Goal: Task Accomplishment & Management: Use online tool/utility

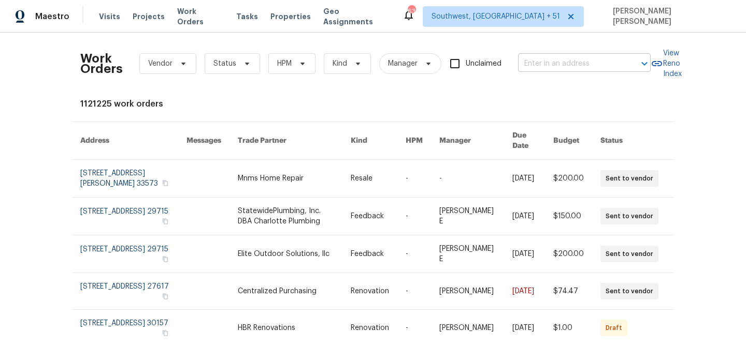
click at [552, 64] on input "text" at bounding box center [570, 64] width 104 height 16
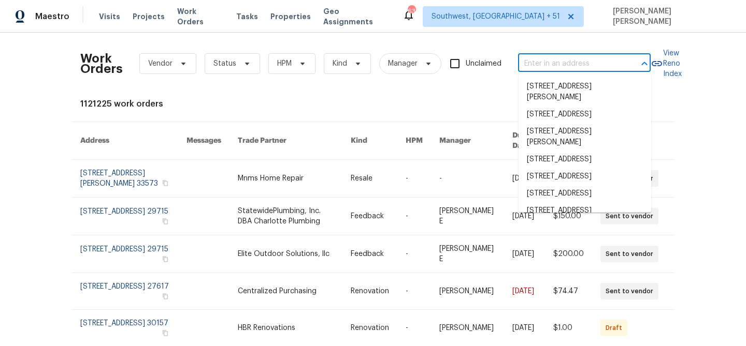
paste input "[STREET_ADDRESS]"
type input "[STREET_ADDRESS]"
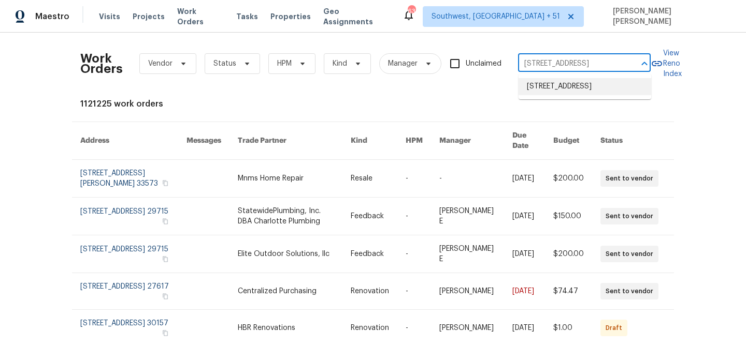
click at [555, 87] on li "[STREET_ADDRESS]" at bounding box center [584, 86] width 133 height 17
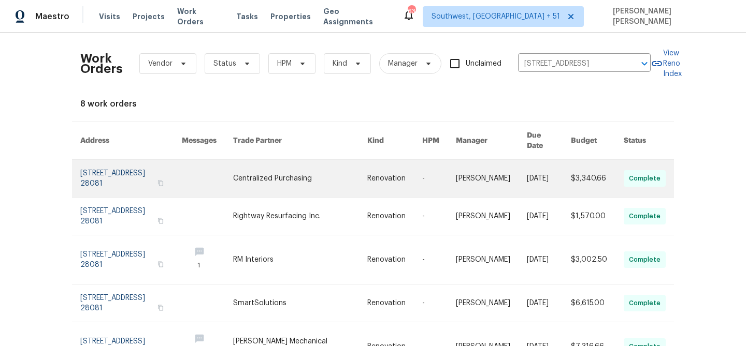
click at [530, 169] on link at bounding box center [549, 178] width 44 height 37
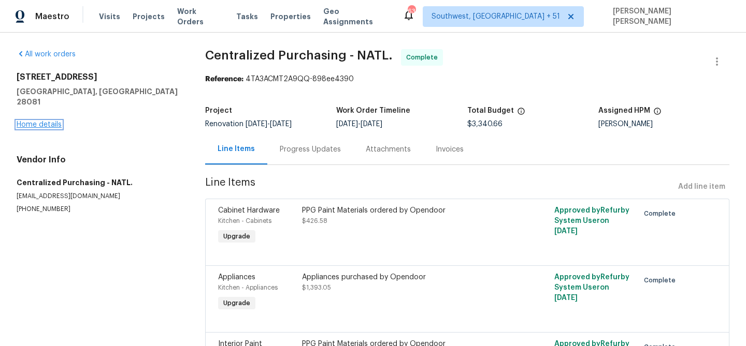
click at [53, 121] on link "Home details" at bounding box center [39, 124] width 45 height 7
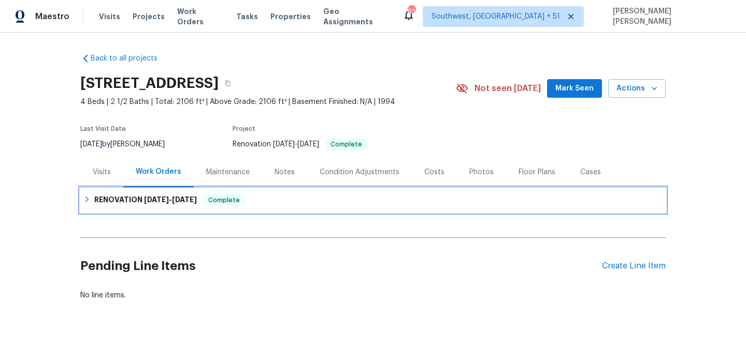
click at [157, 198] on span "[DATE]" at bounding box center [156, 199] width 25 height 7
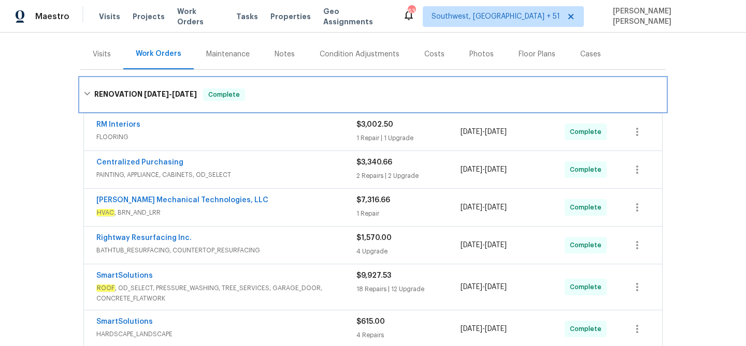
scroll to position [116, 0]
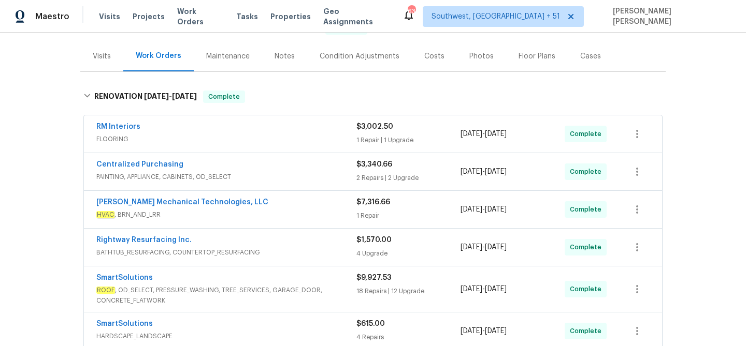
click at [309, 141] on span "FLOORING" at bounding box center [226, 139] width 260 height 10
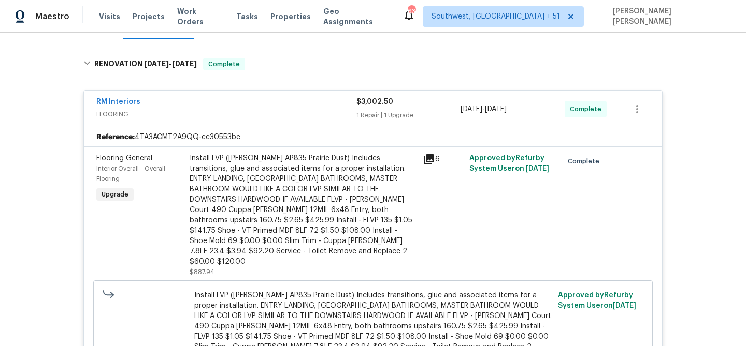
scroll to position [163, 0]
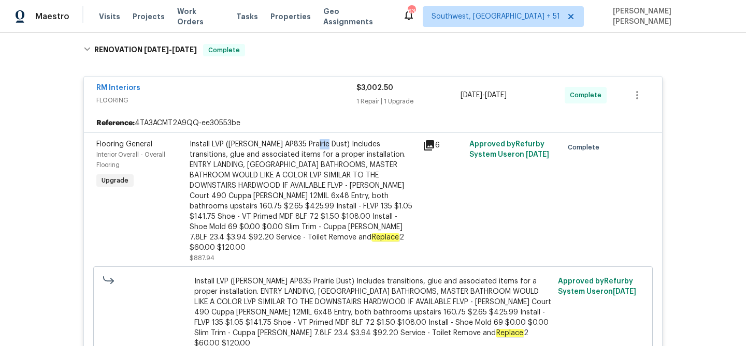
click at [312, 94] on div "RM Interiors" at bounding box center [226, 89] width 260 height 12
